Goal: Information Seeking & Learning: Learn about a topic

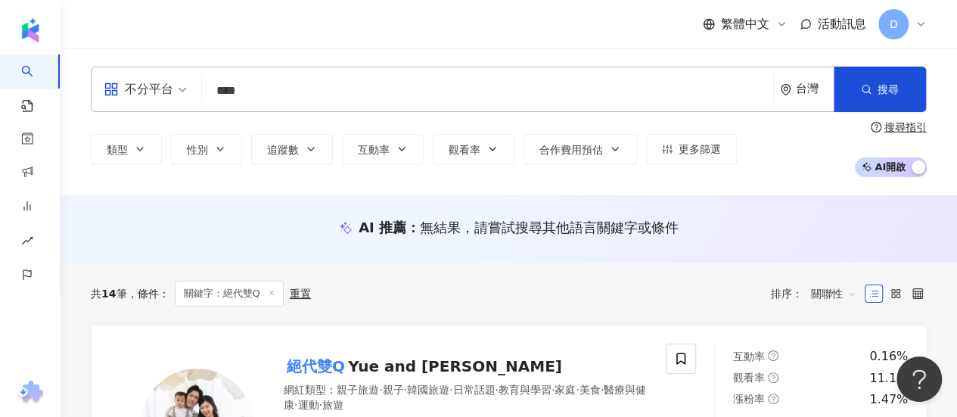
click at [474, 89] on input "****" at bounding box center [487, 90] width 559 height 29
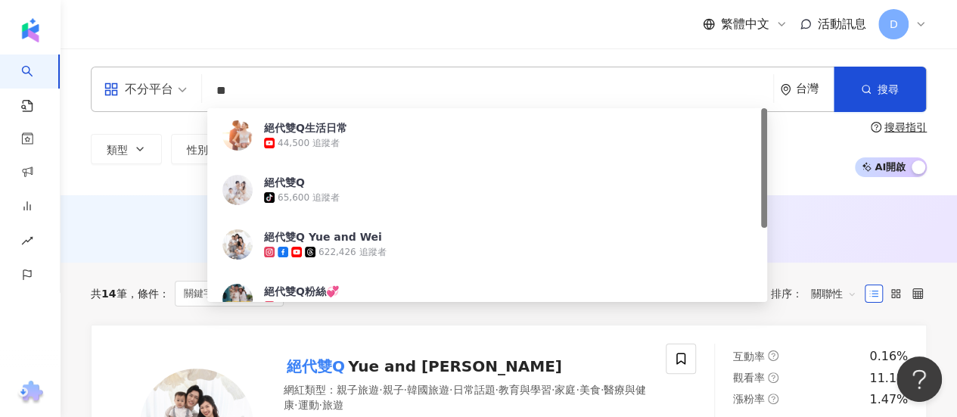
type input "*"
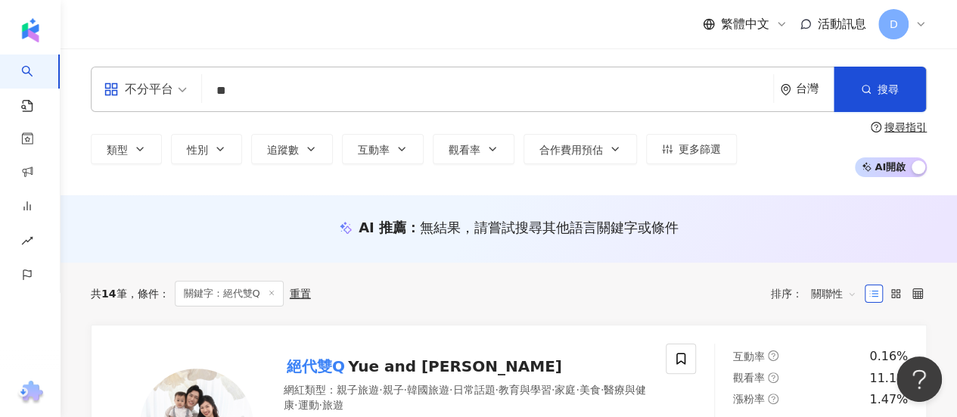
type input "*"
type input "***"
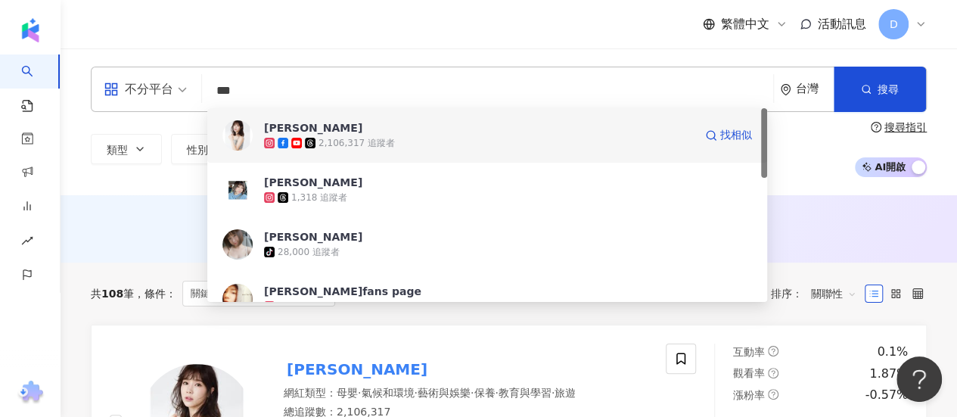
click at [473, 134] on span "[PERSON_NAME]" at bounding box center [479, 127] width 430 height 15
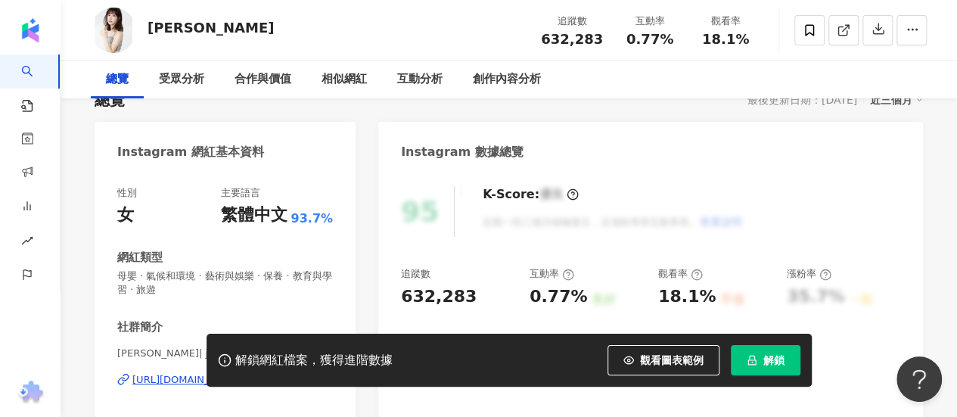
scroll to position [126, 0]
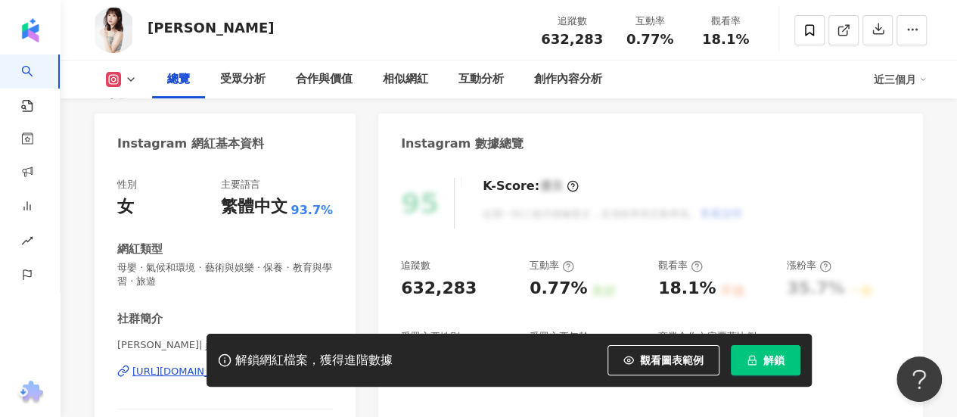
click at [783, 365] on span "解鎖" at bounding box center [773, 360] width 21 height 12
drag, startPoint x: 548, startPoint y: 42, endPoint x: 600, endPoint y: 38, distance: 52.3
click at [600, 38] on span "632,283" at bounding box center [572, 39] width 62 height 16
copy span "632,283"
drag, startPoint x: 148, startPoint y: 26, endPoint x: 952, endPoint y: 290, distance: 846.1
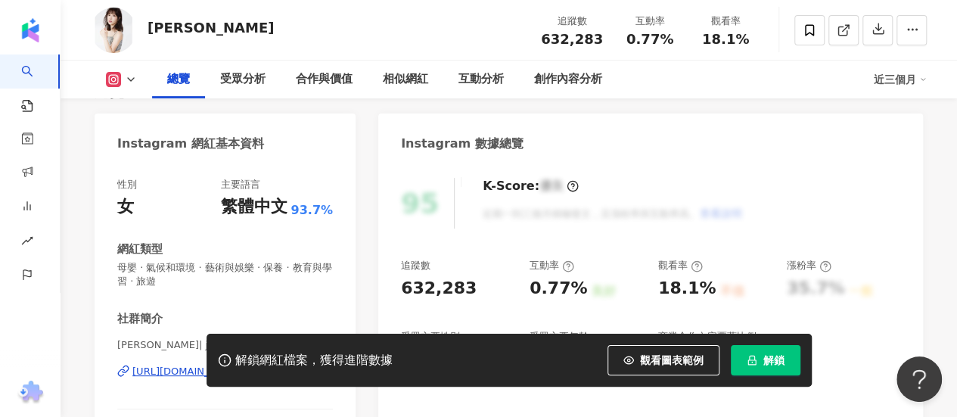
click at [194, 31] on div "[PERSON_NAME] 追蹤數 632,283 互動率 0.77% 觀看率 18.1%" at bounding box center [508, 30] width 896 height 60
copy span "632,283"
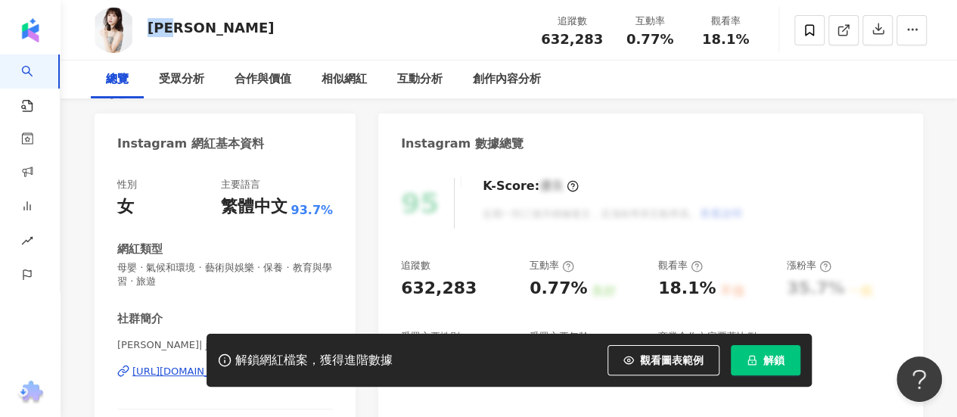
scroll to position [0, 0]
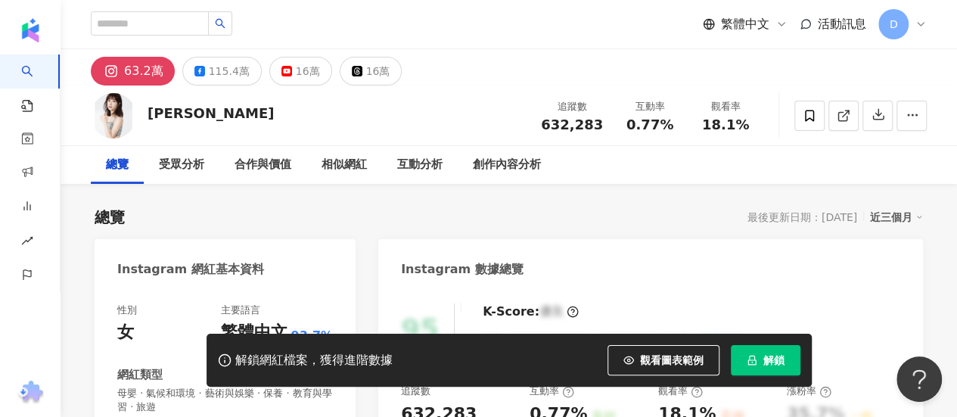
drag, startPoint x: 375, startPoint y: 119, endPoint x: 315, endPoint y: 93, distance: 65.3
click at [375, 119] on div "[PERSON_NAME] 追蹤數 632,283 互動率 0.77% 觀看率 18.1%" at bounding box center [508, 115] width 896 height 60
click at [285, 74] on button "16萬" at bounding box center [300, 71] width 63 height 29
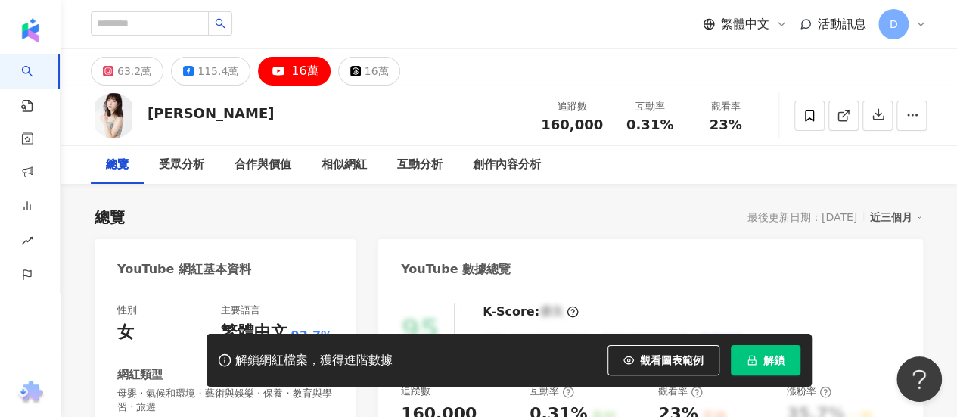
click at [786, 358] on button "解鎖" at bounding box center [766, 360] width 70 height 30
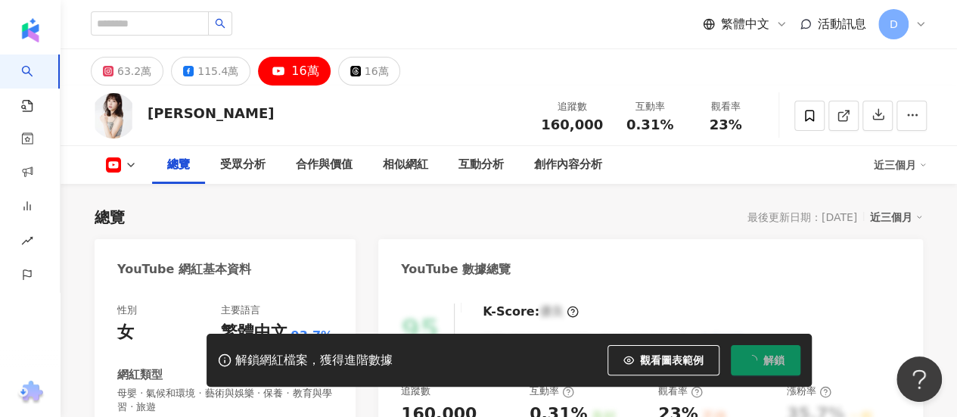
scroll to position [126, 0]
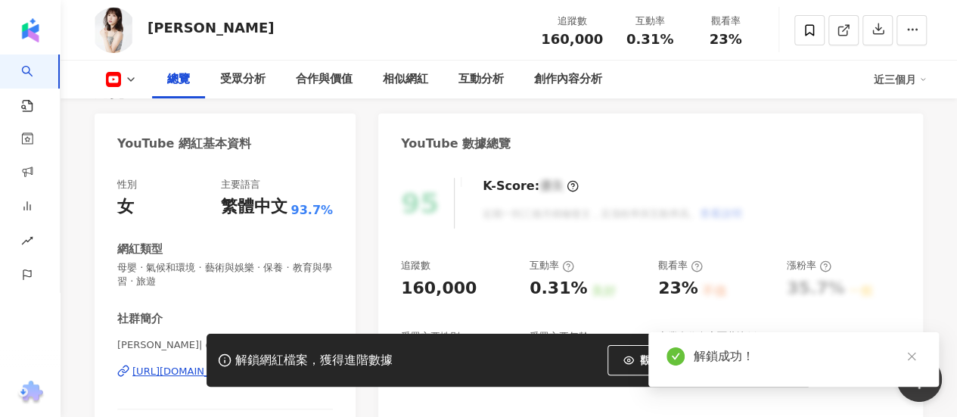
click at [761, 361] on div "解鎖成功！" at bounding box center [806, 356] width 227 height 18
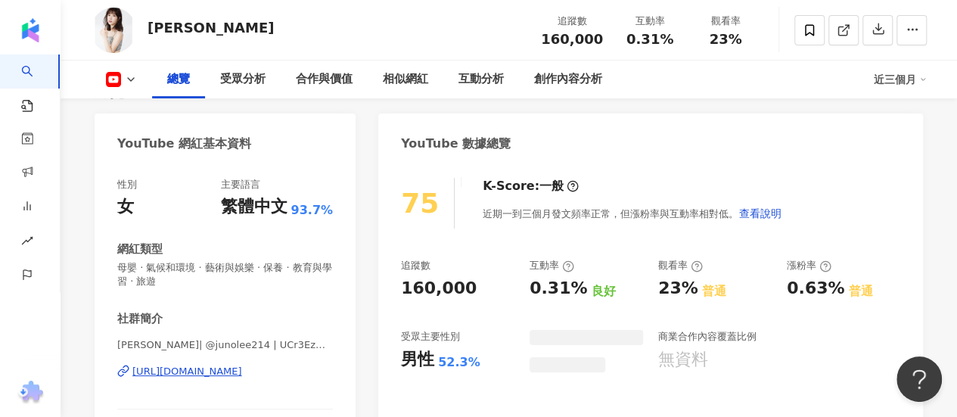
scroll to position [252, 0]
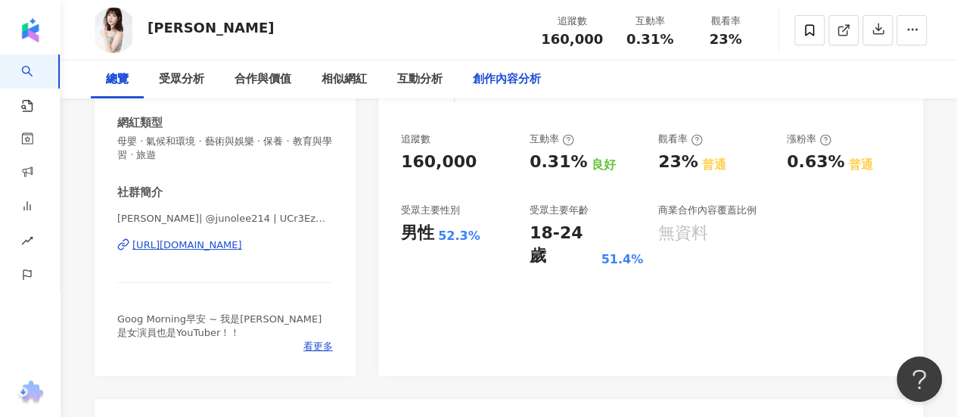
click at [534, 70] on div "創作內容分析" at bounding box center [507, 79] width 68 height 18
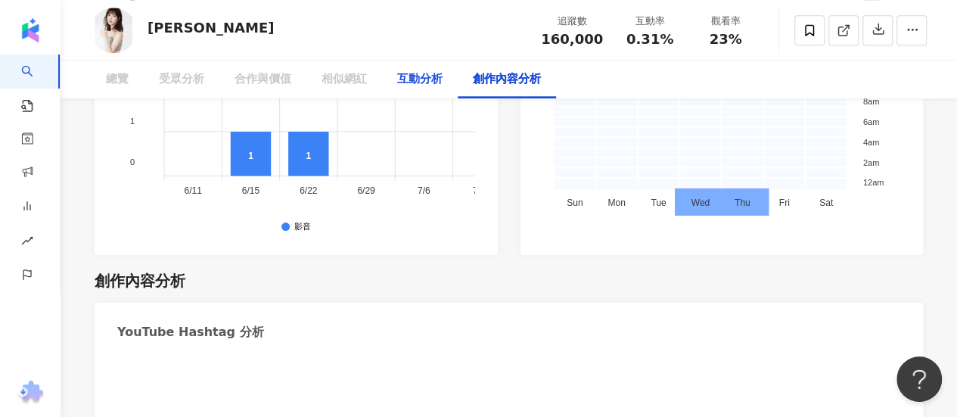
click at [427, 76] on div "互動分析" at bounding box center [419, 79] width 45 height 18
click at [429, 79] on div "互動分析" at bounding box center [419, 79] width 45 height 18
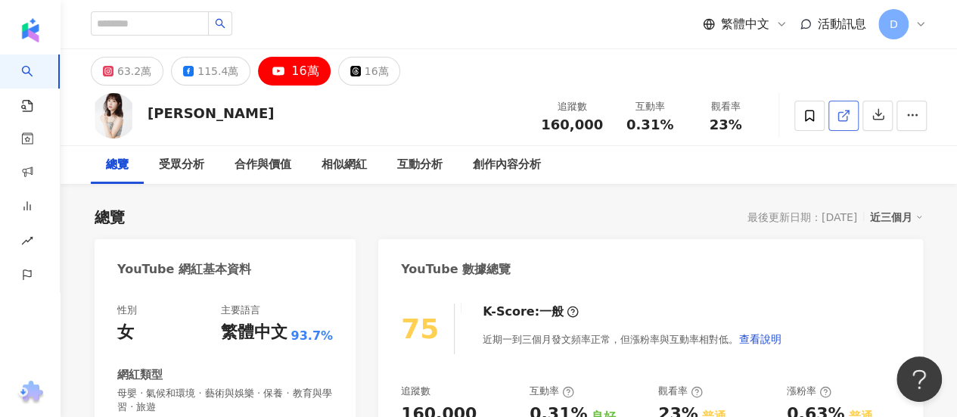
click at [845, 120] on icon at bounding box center [842, 116] width 8 height 8
